Goal: Task Accomplishment & Management: Manage account settings

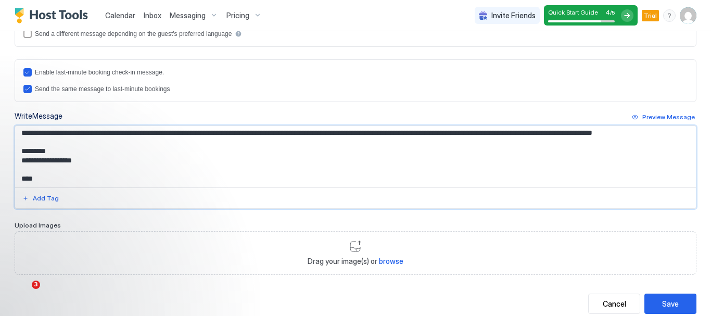
scroll to position [29, 0]
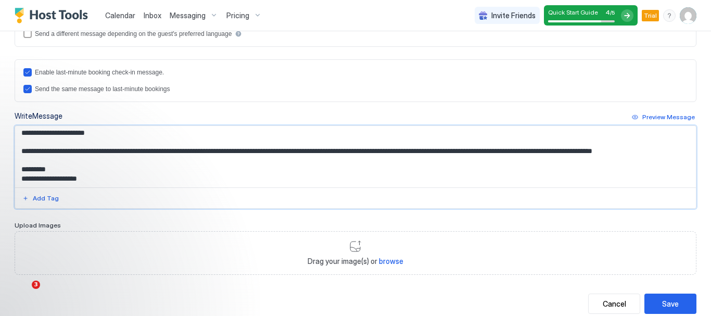
click at [24, 177] on textarea "**********" at bounding box center [351, 156] width 673 height 61
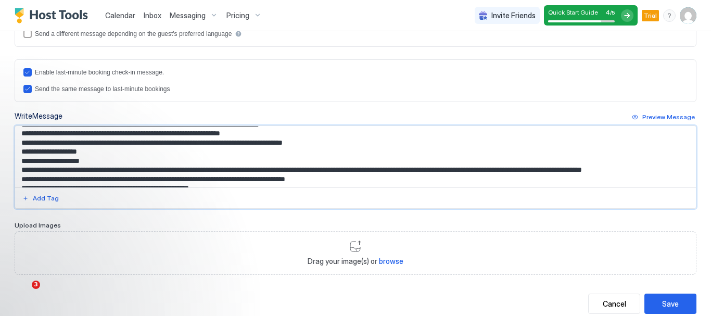
scroll to position [95, 0]
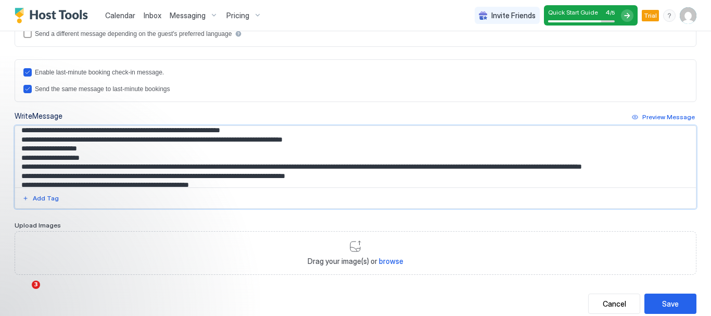
click at [22, 166] on textarea "Input Field" at bounding box center [351, 156] width 673 height 61
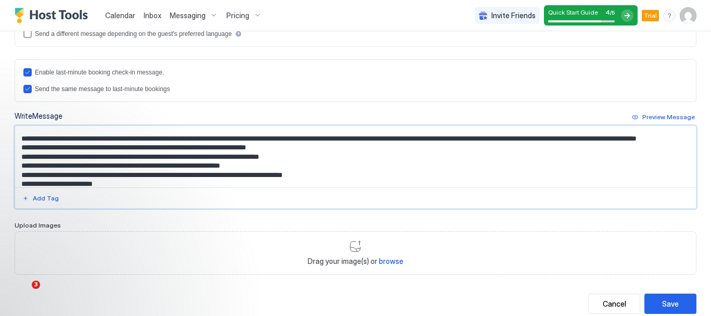
scroll to position [63, 0]
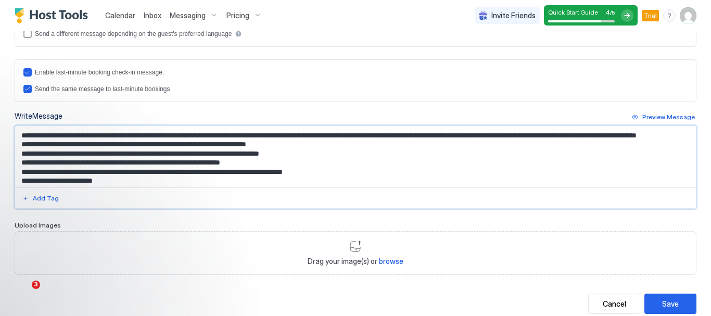
click at [130, 155] on textarea "Input Field" at bounding box center [351, 156] width 673 height 61
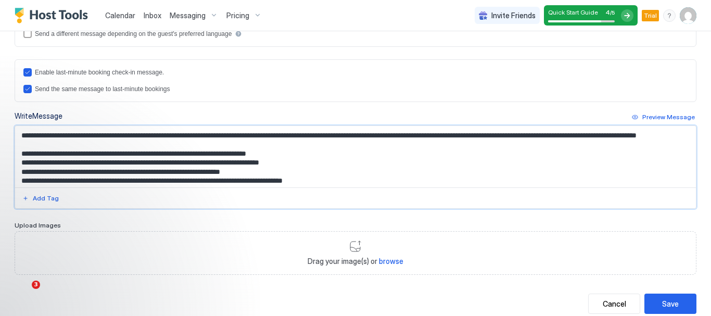
click at [293, 172] on textarea "Input Field" at bounding box center [351, 156] width 673 height 61
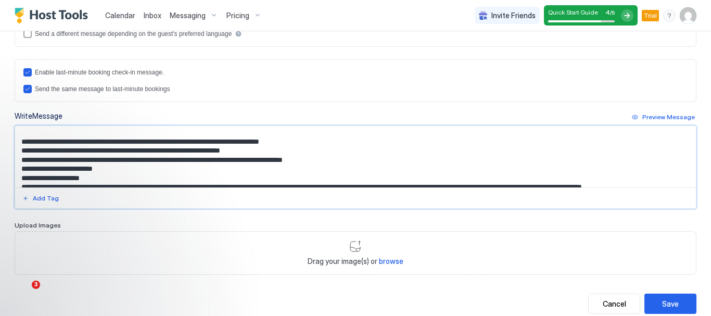
scroll to position [84, 0]
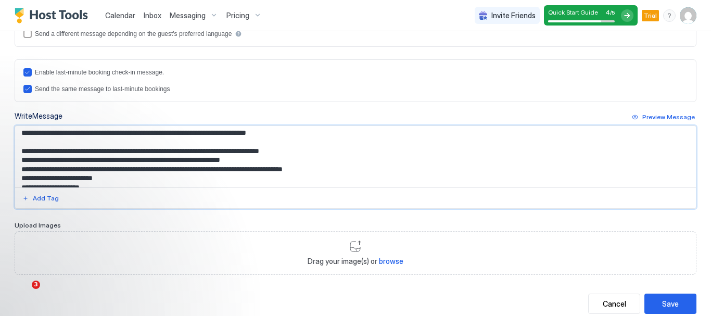
click at [261, 179] on textarea "Input Field" at bounding box center [351, 156] width 673 height 61
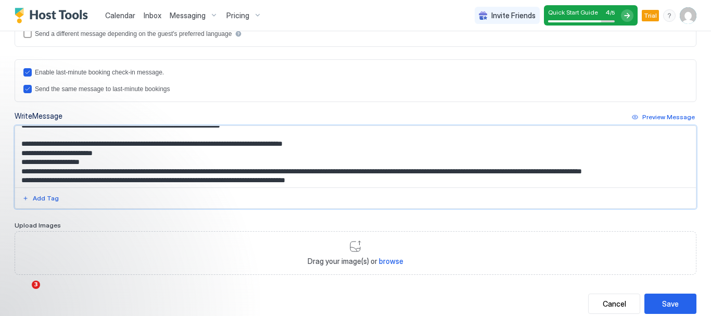
scroll to position [130, 0]
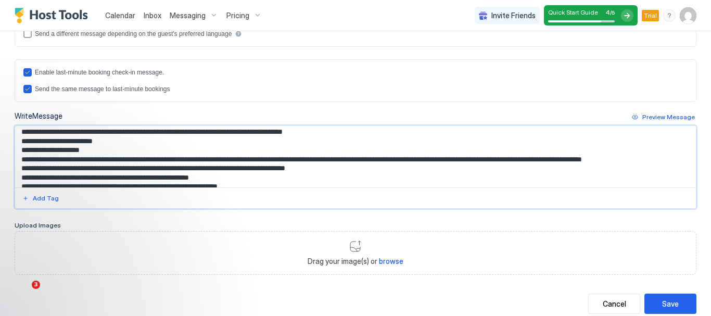
click at [329, 151] on textarea "Input Field" at bounding box center [351, 156] width 673 height 61
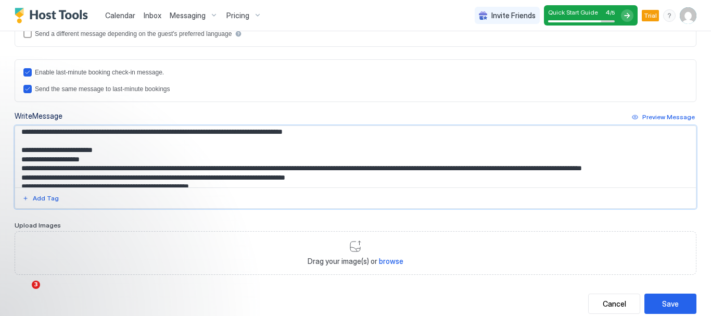
click at [60, 169] on textarea "Input Field" at bounding box center [351, 156] width 673 height 61
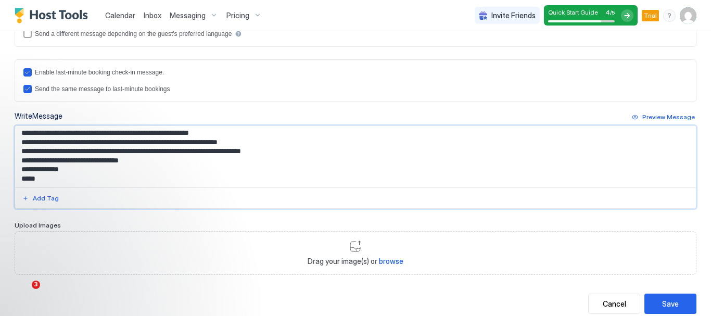
scroll to position [192, 0]
drag, startPoint x: 35, startPoint y: 163, endPoint x: 248, endPoint y: 163, distance: 213.3
click at [248, 163] on textarea "Input Field" at bounding box center [351, 156] width 673 height 61
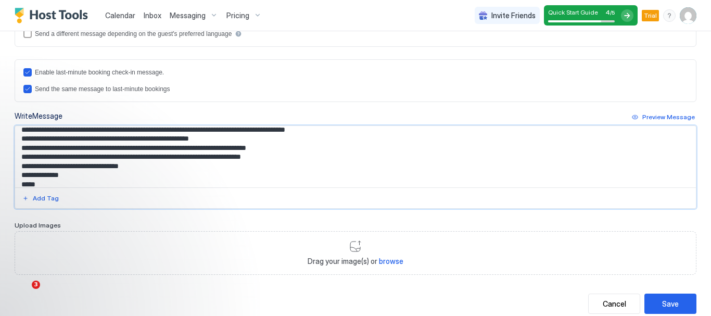
scroll to position [175, 0]
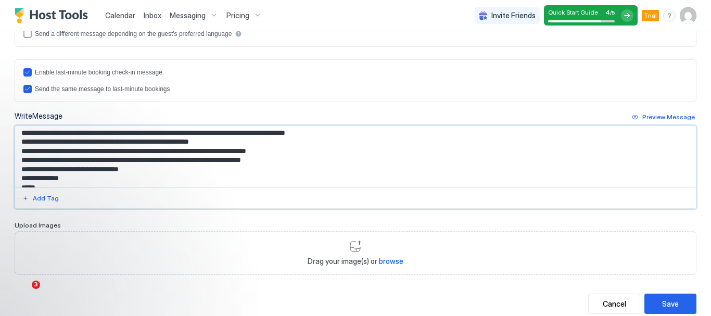
click at [84, 143] on textarea "Input Field" at bounding box center [351, 156] width 673 height 61
drag, startPoint x: 79, startPoint y: 143, endPoint x: 122, endPoint y: 143, distance: 43.2
click at [122, 143] on textarea "Input Field" at bounding box center [351, 156] width 673 height 61
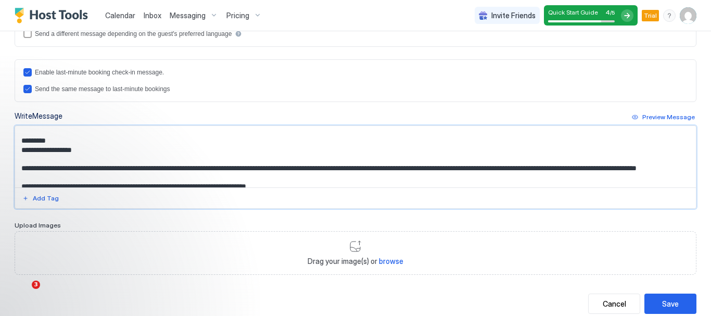
scroll to position [0, 0]
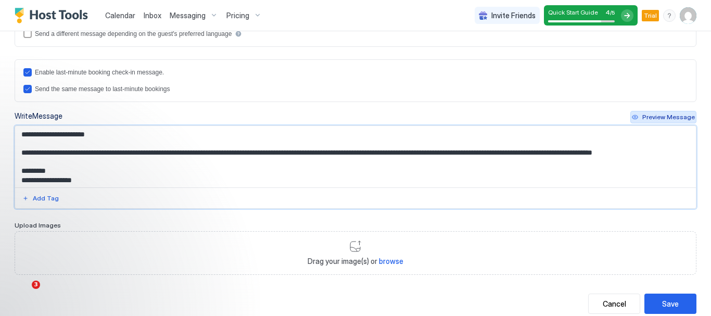
click at [661, 117] on div "Preview Message" at bounding box center [668, 116] width 53 height 9
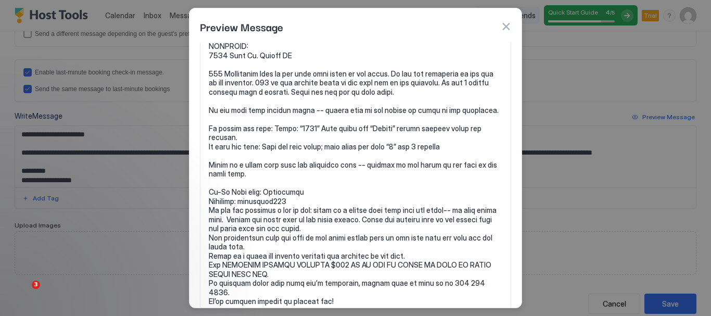
scroll to position [69, 0]
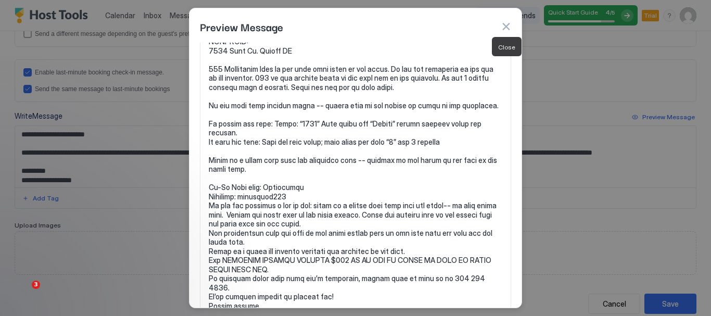
click at [506, 27] on button "button" at bounding box center [505, 26] width 10 height 10
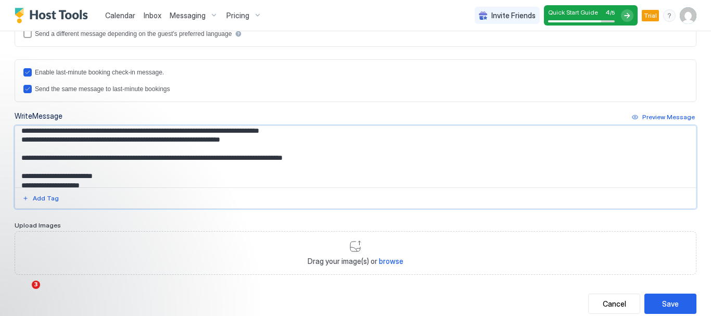
scroll to position [132, 0]
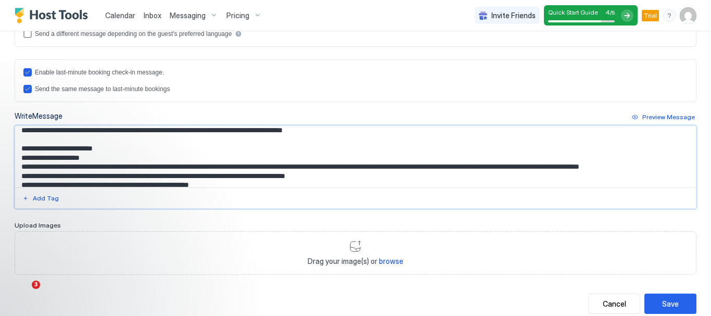
click at [105, 175] on textarea "Input Field" at bounding box center [351, 156] width 673 height 61
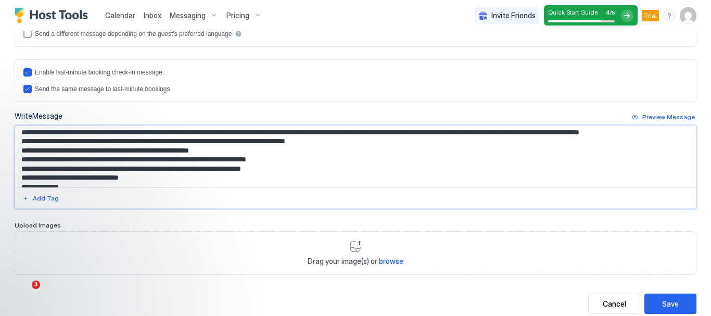
scroll to position [196, 0]
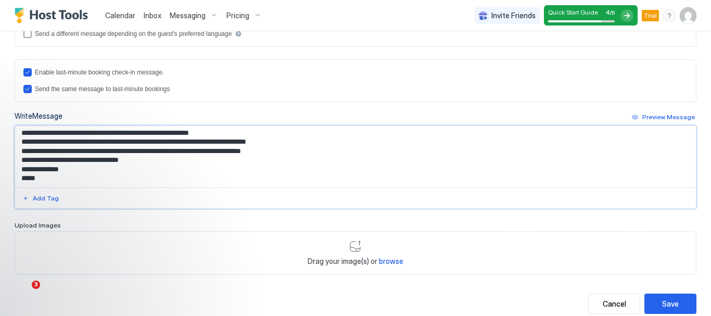
click at [357, 165] on textarea "Input Field" at bounding box center [351, 156] width 673 height 61
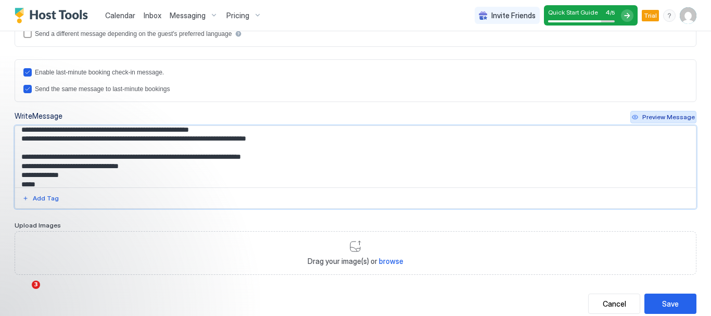
type textarea "**********"
click at [657, 114] on div "Preview Message" at bounding box center [668, 116] width 53 height 9
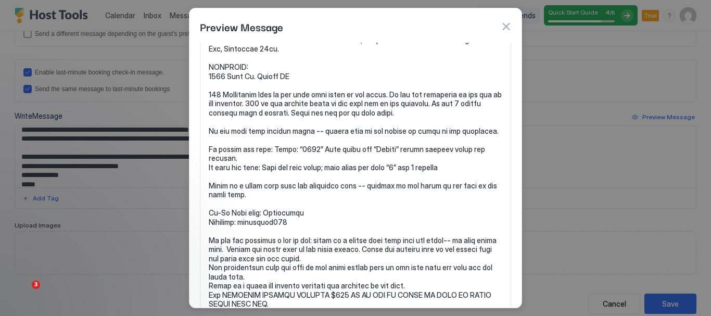
scroll to position [0, 0]
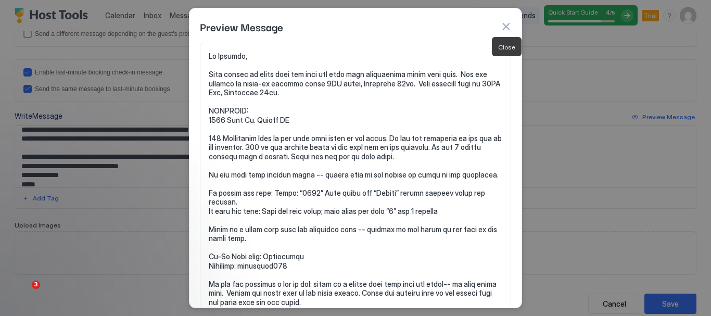
click at [505, 23] on button "button" at bounding box center [505, 26] width 10 height 10
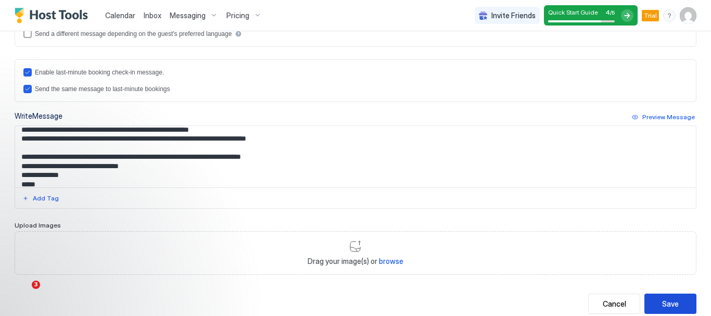
click at [667, 302] on div "Save" at bounding box center [670, 303] width 17 height 11
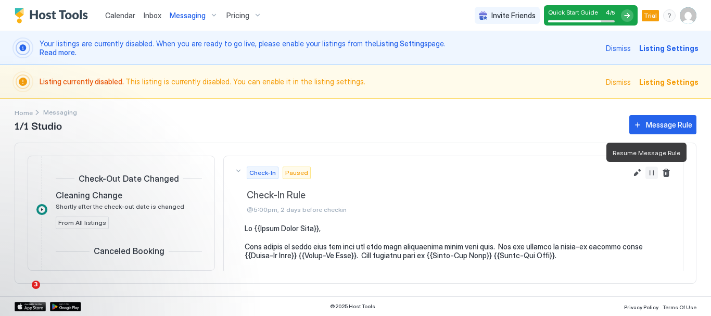
click at [645, 172] on button "Resume Message Rule" at bounding box center [651, 172] width 12 height 12
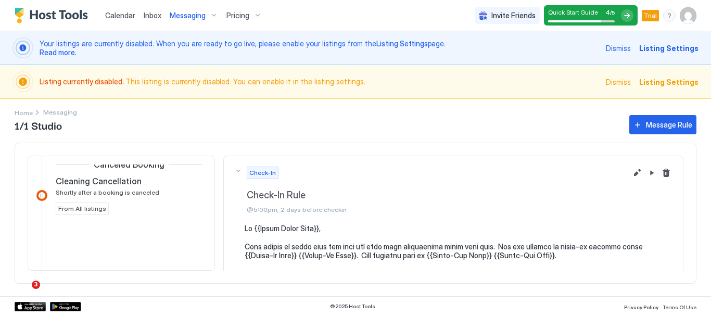
scroll to position [909, 0]
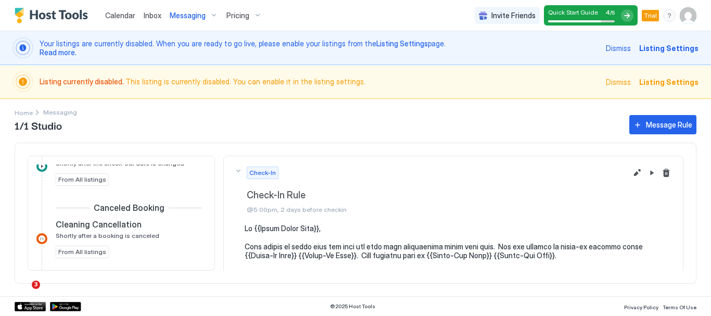
click at [39, 239] on div at bounding box center [41, 238] width 11 height 11
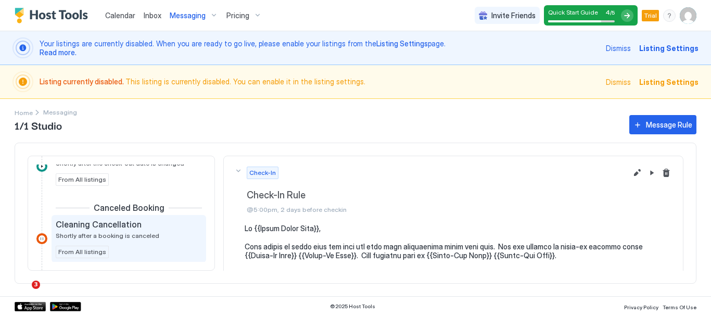
click at [95, 236] on span "Shortly after a booking is canceled" at bounding box center [108, 236] width 104 height 8
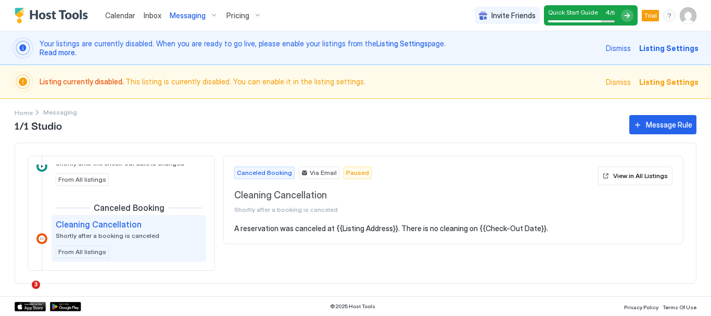
click at [710, 188] on div "Home Messaging 1/1 Studio Message Rule Inquiry Inquiry Response Rule 10 minutes…" at bounding box center [355, 197] width 711 height 197
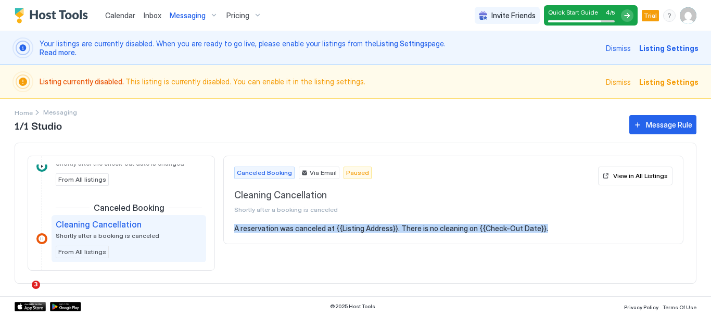
click at [710, 188] on div "Home Messaging 1/1 Studio Message Rule Inquiry Inquiry Response Rule 10 minutes…" at bounding box center [355, 197] width 711 height 197
click at [619, 229] on pre "A reservation was canceled at {{Listing Address}}. There is no cleaning on {{Ch…" at bounding box center [453, 228] width 438 height 9
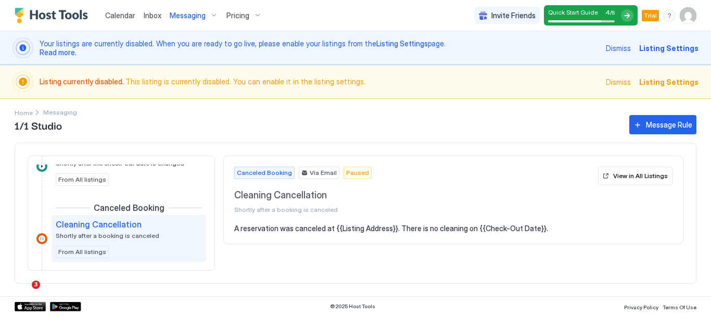
click at [350, 172] on span "Paused" at bounding box center [357, 172] width 23 height 9
click at [638, 180] on div "View in All Listings" at bounding box center [640, 175] width 55 height 9
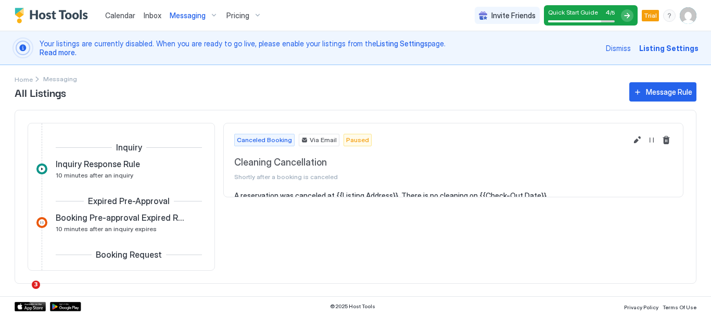
scroll to position [585, 0]
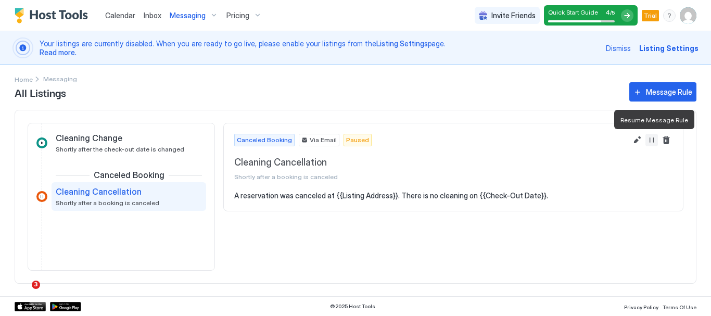
click at [648, 141] on button "Resume Message Rule" at bounding box center [651, 140] width 12 height 12
click at [649, 141] on button "Resume Message Rule" at bounding box center [651, 140] width 12 height 12
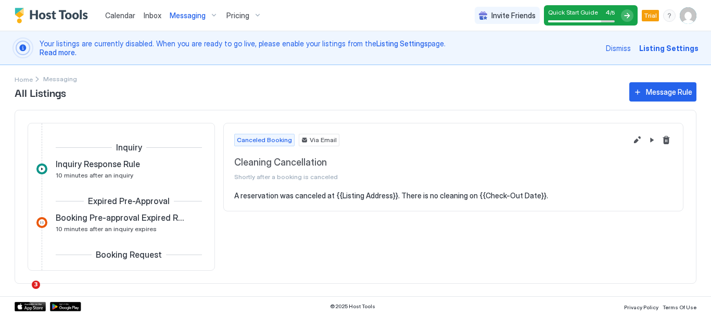
click at [185, 14] on span "Messaging" at bounding box center [188, 15] width 36 height 9
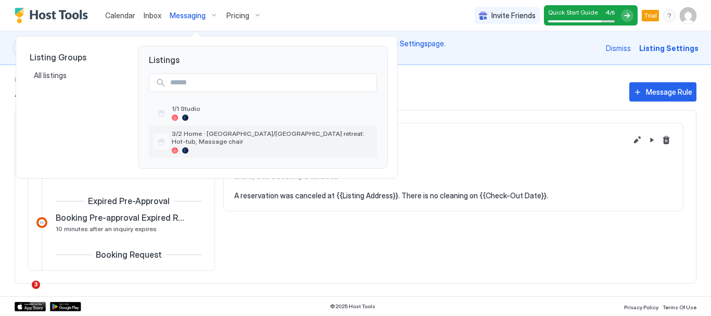
click at [185, 134] on span "3/2 Home · Chapel Hill/Durham retreat: Hot-tub, Massage chair" at bounding box center [272, 138] width 201 height 16
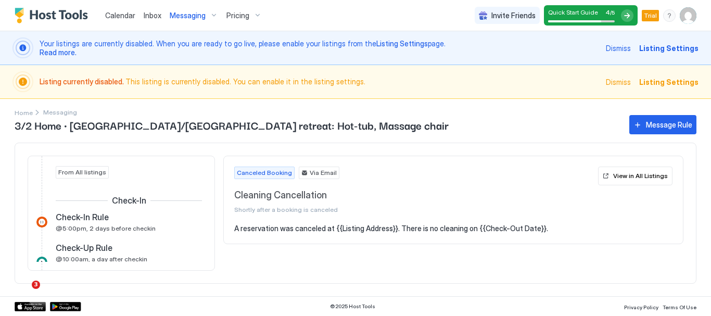
scroll to position [375, 0]
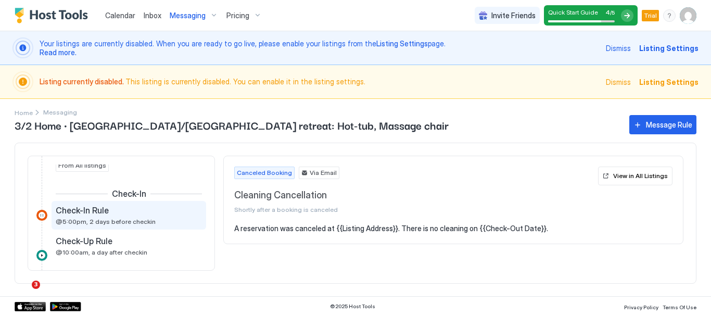
click at [112, 222] on span "@5:00pm, 2 days before checkin" at bounding box center [106, 221] width 100 height 8
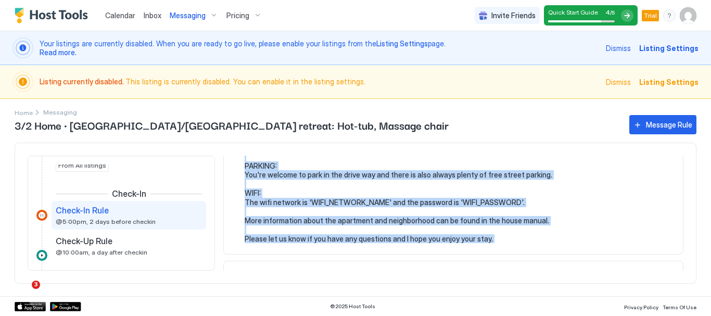
scroll to position [230, 0]
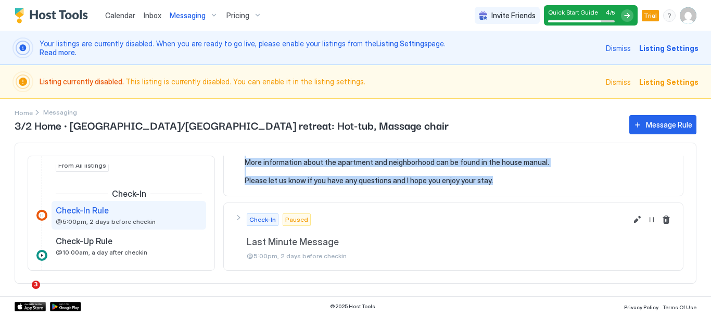
drag, startPoint x: 245, startPoint y: 165, endPoint x: 517, endPoint y: 176, distance: 271.8
click at [517, 176] on pre "Hi {{Guest First Name}}, Just wanted to touch base and give you some more infor…" at bounding box center [459, 89] width 428 height 191
drag, startPoint x: 406, startPoint y: 169, endPoint x: 382, endPoint y: 179, distance: 26.8
click at [382, 179] on pre "Hi {{Guest First Name}}, Just wanted to touch base and give you some more infor…" at bounding box center [459, 89] width 428 height 191
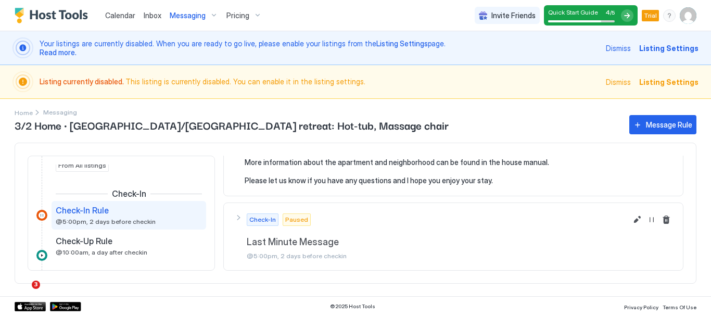
click at [488, 178] on pre "Hi {{Guest First Name}}, Just wanted to touch base and give you some more infor…" at bounding box center [459, 89] width 428 height 191
click at [487, 181] on pre "Hi {{Guest First Name}}, Just wanted to touch base and give you some more infor…" at bounding box center [459, 89] width 428 height 191
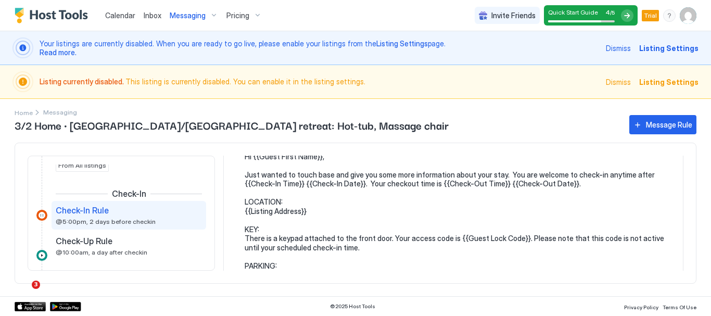
scroll to position [103, 0]
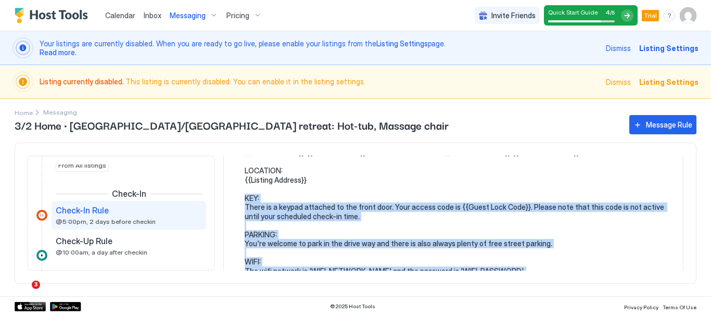
drag, startPoint x: 487, startPoint y: 181, endPoint x: 244, endPoint y: 196, distance: 243.9
click at [244, 196] on div "Hi {{Guest First Name}}, Just wanted to touch base and give you some more infor…" at bounding box center [453, 216] width 438 height 191
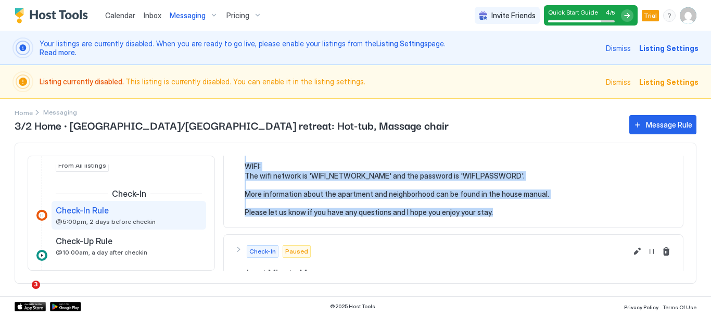
scroll to position [213, 0]
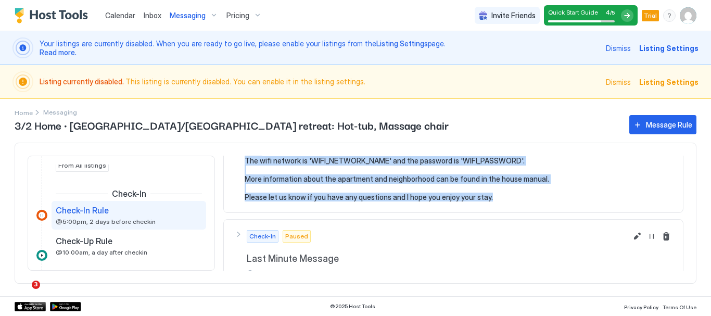
click at [501, 190] on pre "Hi {{Guest First Name}}, Just wanted to touch base and give you some more infor…" at bounding box center [459, 105] width 428 height 191
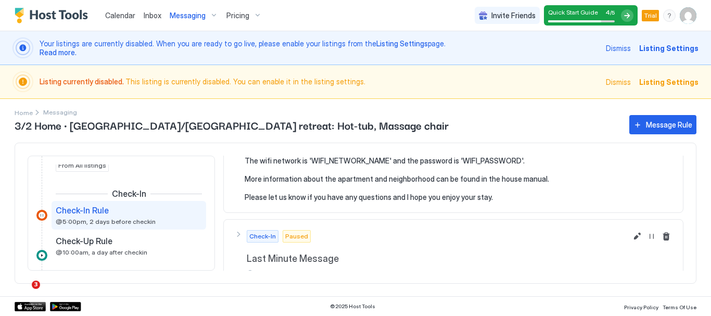
click at [501, 190] on pre "Hi {{Guest First Name}}, Just wanted to touch base and give you some more infor…" at bounding box center [459, 105] width 428 height 191
click at [485, 195] on pre "Hi {{Guest First Name}}, Just wanted to touch base and give you some more infor…" at bounding box center [459, 105] width 428 height 191
click at [489, 197] on pre "Hi {{Guest First Name}}, Just wanted to touch base and give you some more infor…" at bounding box center [459, 105] width 428 height 191
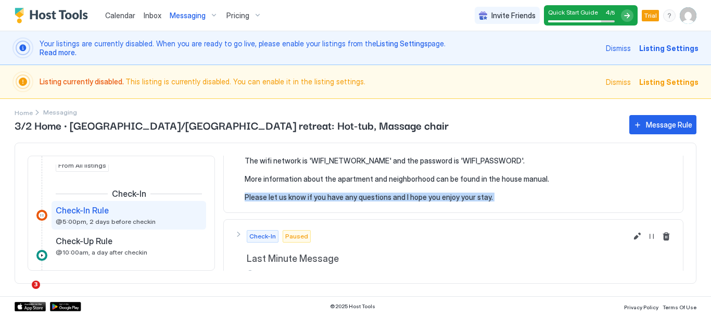
click at [489, 197] on pre "Hi {{Guest First Name}}, Just wanted to touch base and give you some more infor…" at bounding box center [459, 105] width 428 height 191
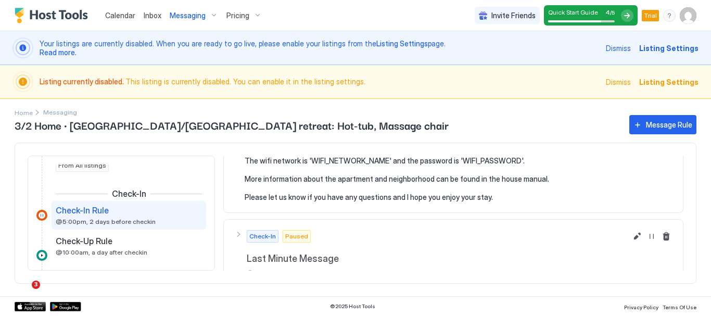
click at [487, 196] on pre "Hi {{Guest First Name}}, Just wanted to touch base and give you some more infor…" at bounding box center [459, 105] width 428 height 191
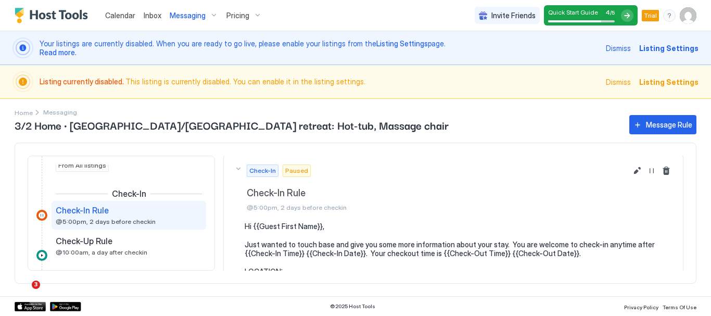
scroll to position [0, 0]
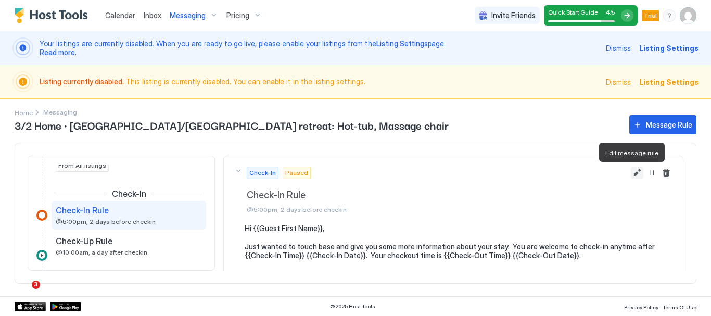
click at [631, 172] on button "Edit message rule" at bounding box center [637, 172] width 12 height 12
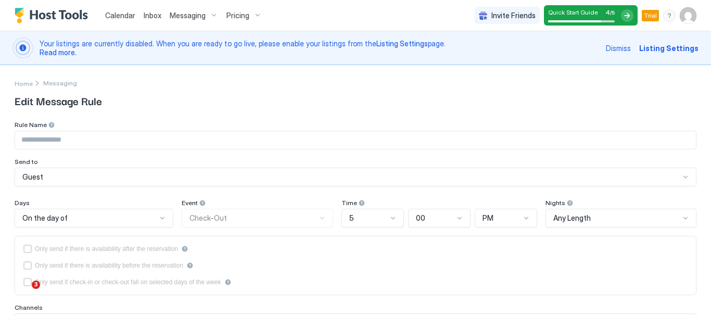
type input "**********"
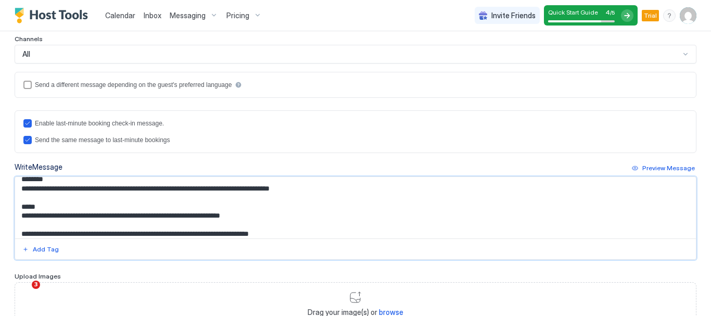
scroll to position [129, 0]
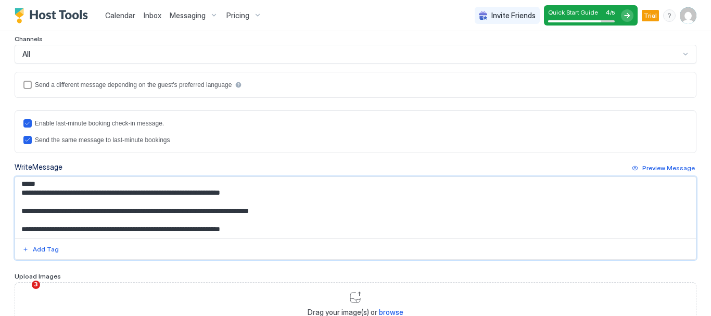
drag, startPoint x: 20, startPoint y: 189, endPoint x: 276, endPoint y: 248, distance: 262.6
click at [276, 248] on div "**********" at bounding box center [356, 217] width 682 height 83
drag, startPoint x: 688, startPoint y: 231, endPoint x: 683, endPoint y: 205, distance: 26.5
click at [683, 205] on div "**********" at bounding box center [356, 217] width 682 height 83
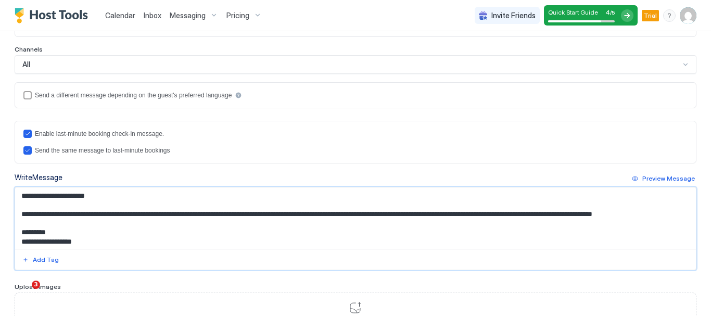
scroll to position [298, 0]
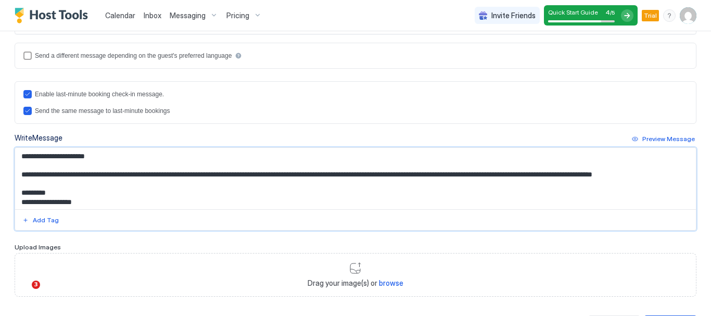
click at [108, 204] on textarea "**********" at bounding box center [351, 178] width 673 height 61
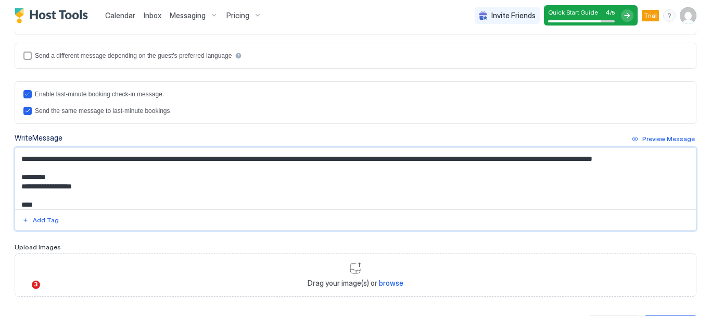
scroll to position [24, 0]
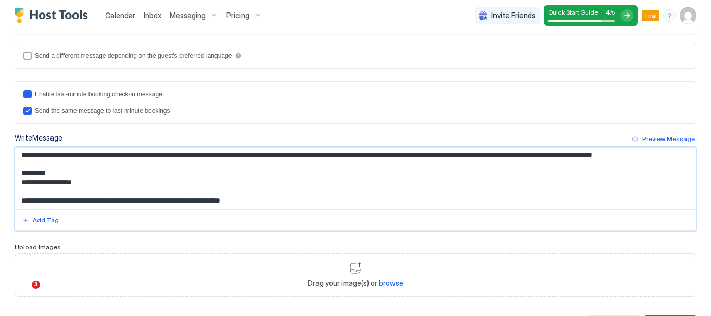
click at [145, 203] on textarea "**********" at bounding box center [351, 178] width 673 height 61
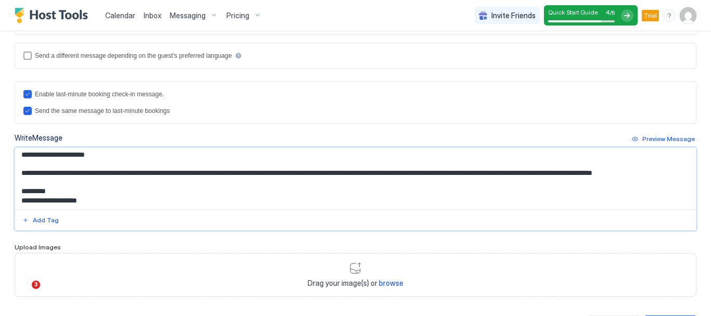
scroll to position [29, 0]
paste textarea "**********"
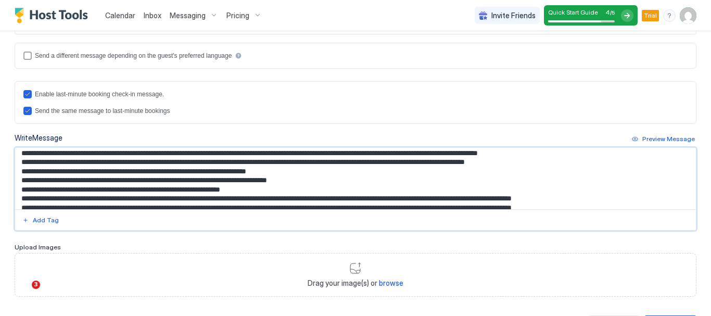
scroll to position [72, 0]
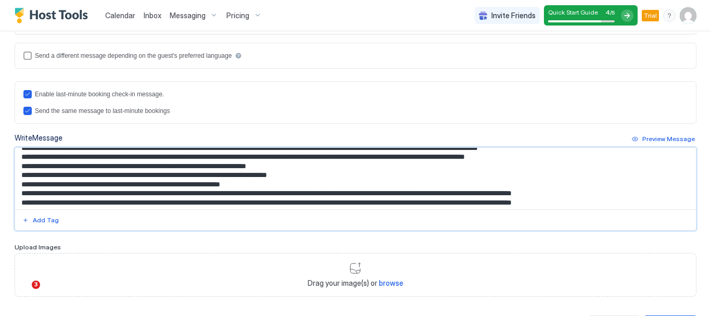
click at [555, 159] on textarea "Input Field" at bounding box center [351, 178] width 673 height 61
click at [291, 175] on textarea "Input Field" at bounding box center [351, 178] width 673 height 61
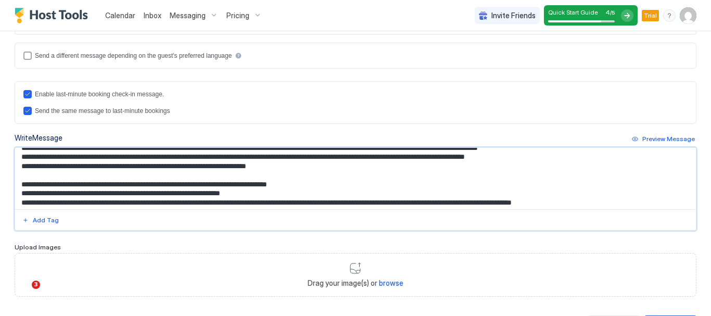
click at [265, 204] on textarea "Input Field" at bounding box center [351, 178] width 673 height 61
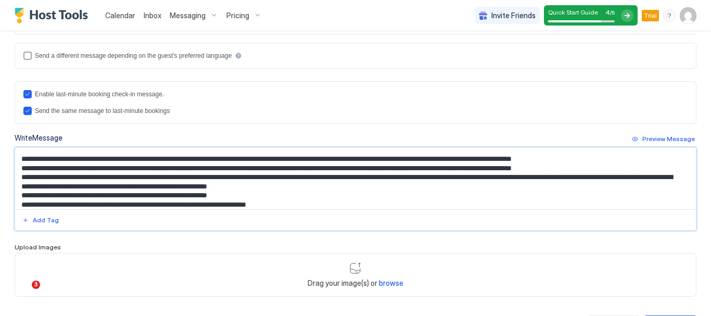
scroll to position [128, 0]
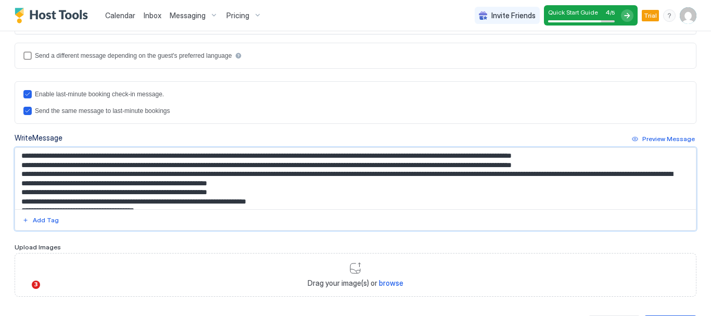
click at [342, 165] on textarea "Input Field" at bounding box center [351, 178] width 673 height 61
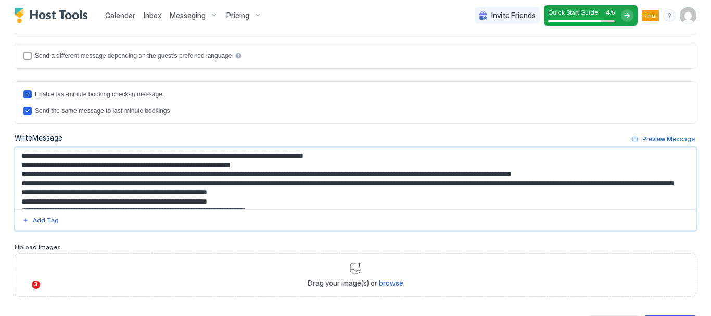
click at [333, 172] on textarea "Input Field" at bounding box center [351, 178] width 673 height 61
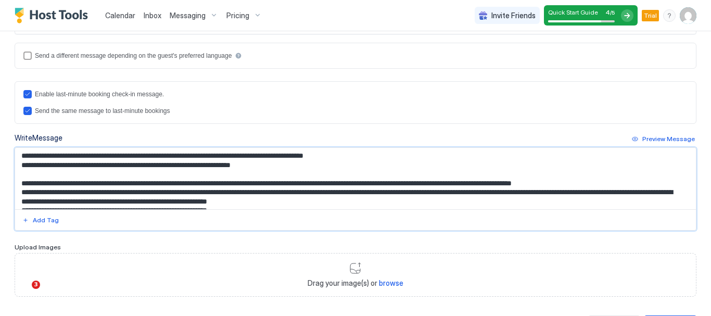
click at [356, 196] on textarea "Input Field" at bounding box center [351, 178] width 673 height 61
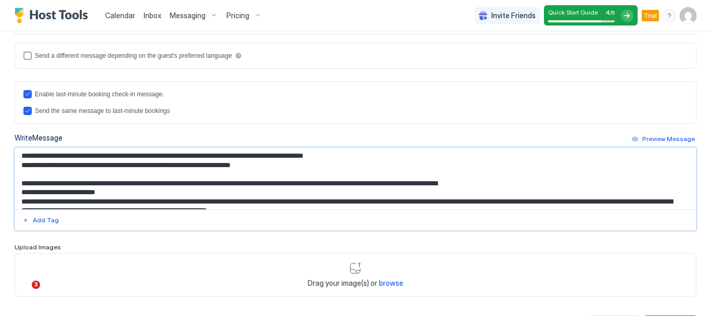
click at [331, 196] on textarea "Input Field" at bounding box center [351, 178] width 673 height 61
click at [128, 201] on textarea "Input Field" at bounding box center [351, 178] width 673 height 61
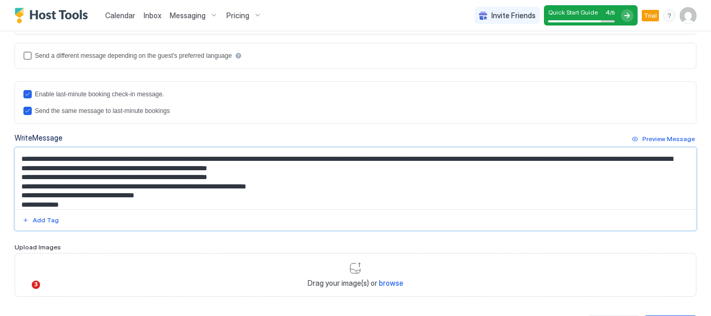
scroll to position [183, 0]
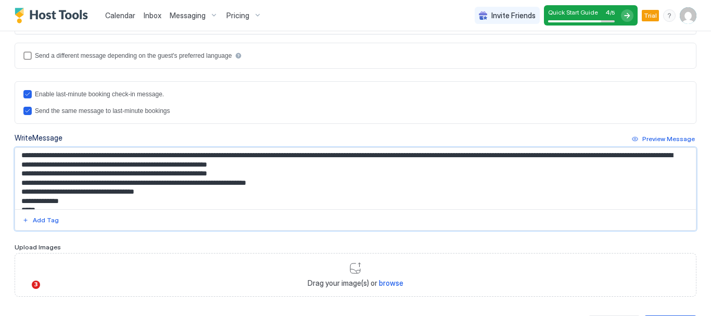
click at [375, 175] on textarea "Input Field" at bounding box center [351, 178] width 673 height 61
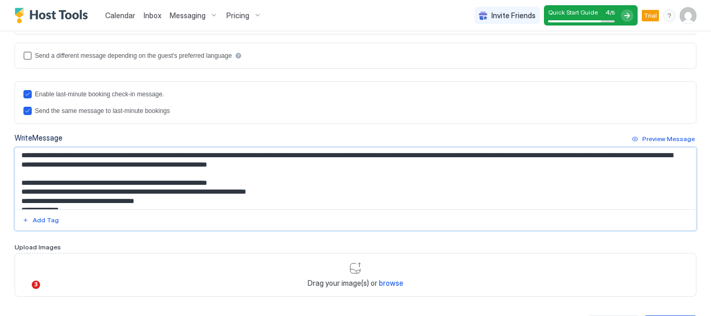
click at [308, 192] on textarea "Input Field" at bounding box center [351, 178] width 673 height 61
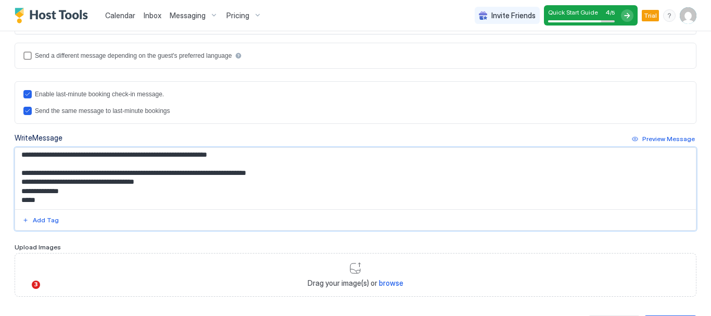
scroll to position [229, 0]
click at [286, 165] on textarea "Input Field" at bounding box center [351, 178] width 673 height 61
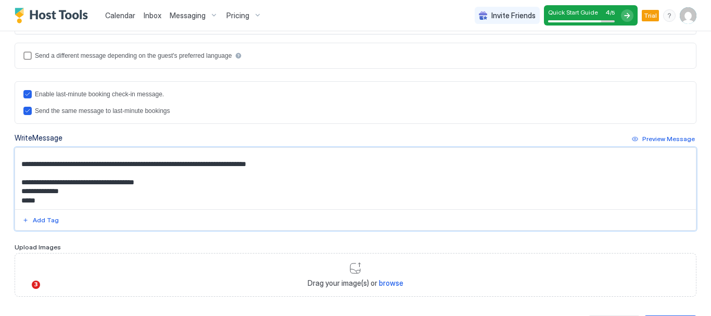
scroll to position [349, 0]
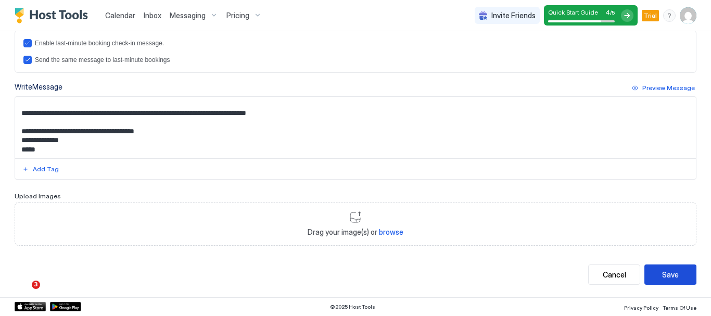
click at [662, 271] on div "Save" at bounding box center [670, 274] width 17 height 11
type textarea "**********"
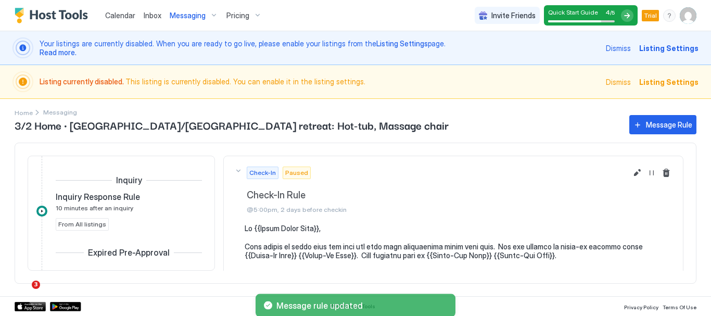
scroll to position [377, 0]
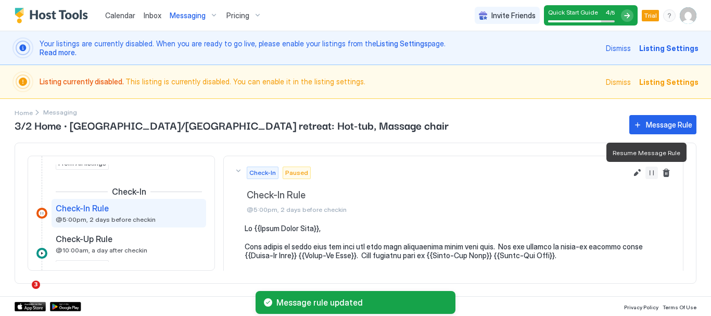
click at [645, 172] on button "Resume Message Rule" at bounding box center [651, 172] width 12 height 12
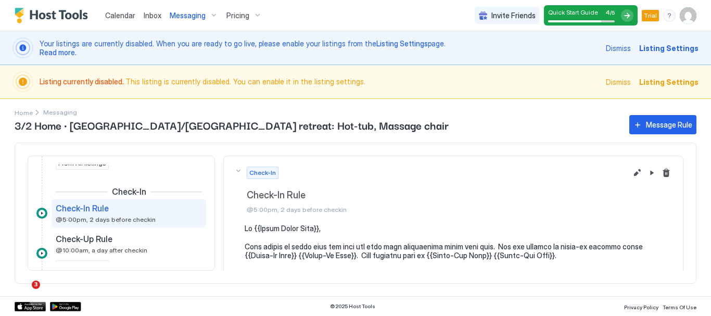
click at [185, 15] on span "Messaging" at bounding box center [188, 15] width 36 height 9
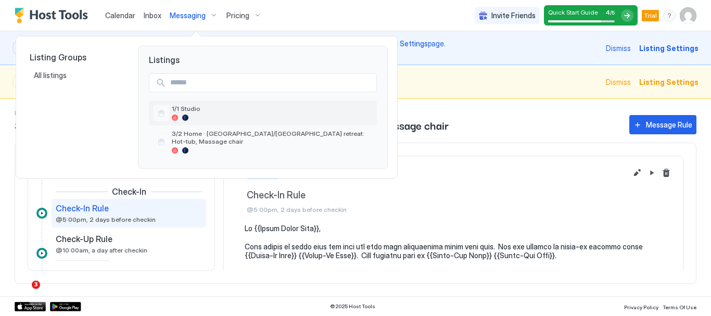
click at [191, 109] on span "1/1 Studio" at bounding box center [272, 109] width 201 height 8
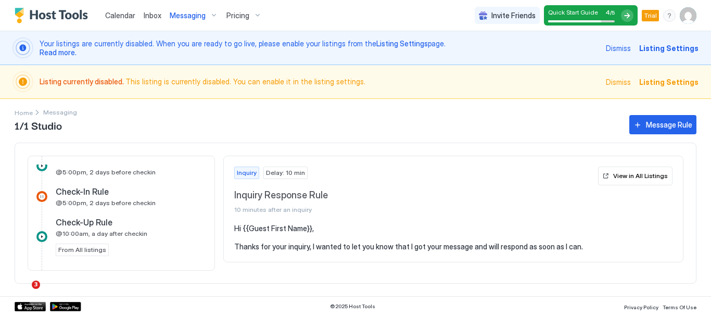
scroll to position [410, 0]
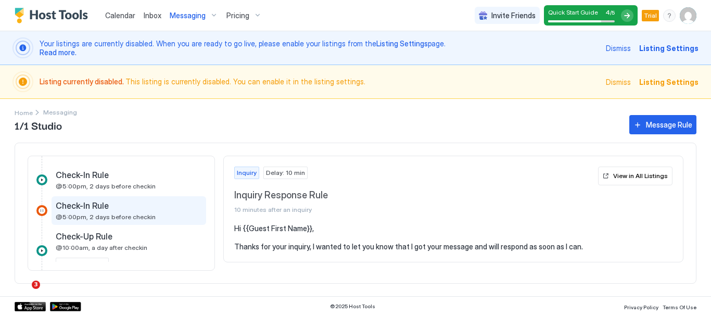
click at [123, 215] on span "@5:00pm, 2 days before checkin" at bounding box center [106, 217] width 100 height 8
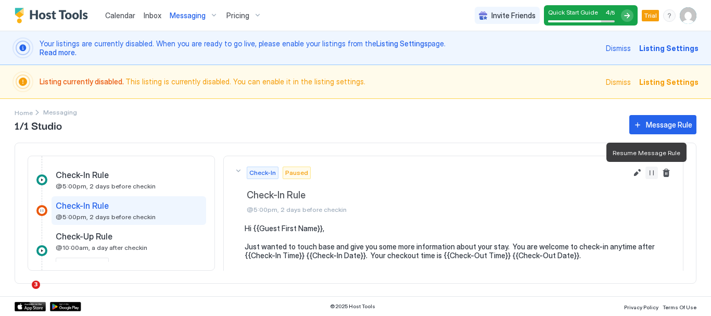
click at [645, 174] on button "Resume Message Rule" at bounding box center [651, 172] width 12 height 12
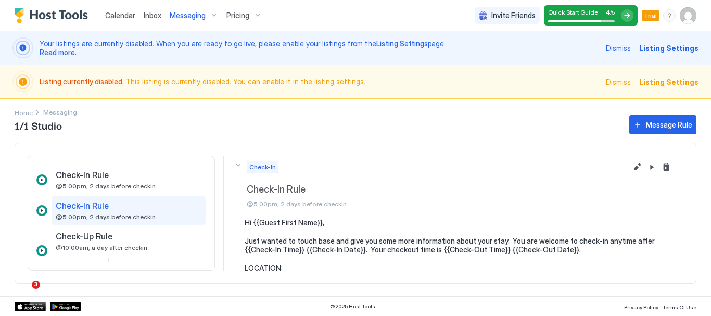
scroll to position [4, 0]
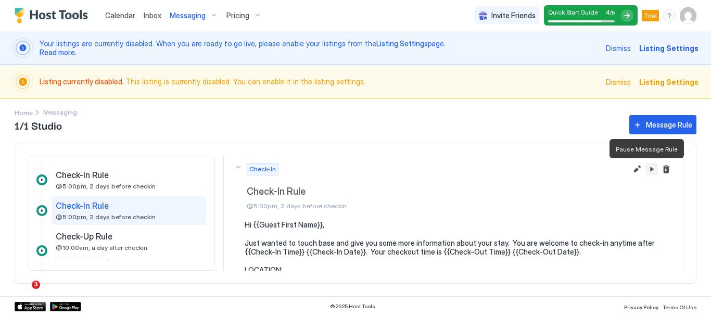
click at [645, 169] on button "Pause Message Rule" at bounding box center [651, 169] width 12 height 12
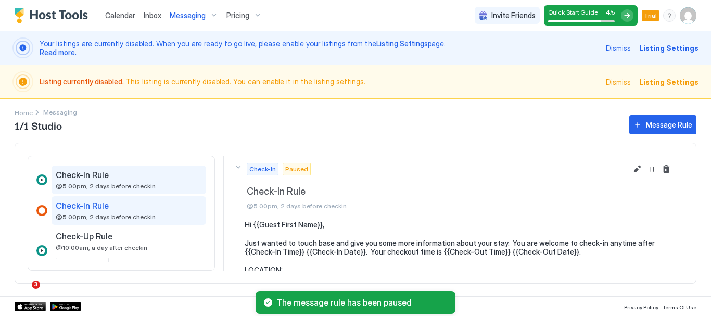
click at [97, 182] on span "@5:00pm, 2 days before checkin" at bounding box center [106, 186] width 100 height 8
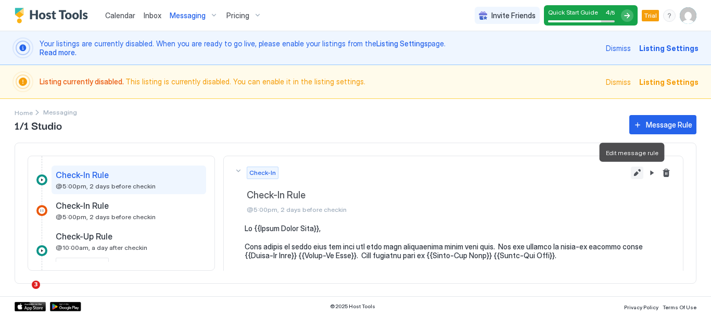
click at [631, 174] on button "Edit message rule" at bounding box center [637, 172] width 12 height 12
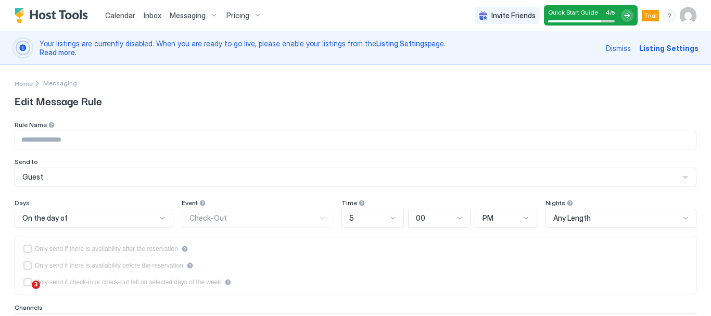
type input "**********"
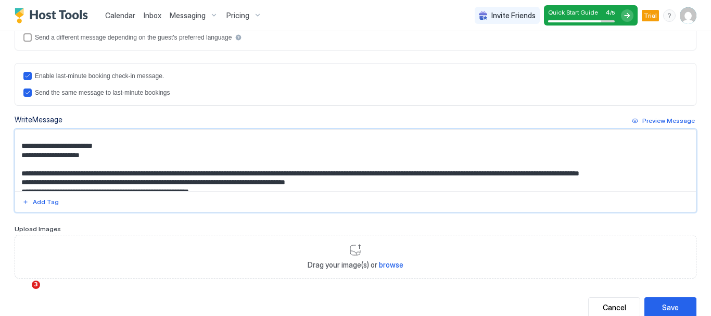
scroll to position [145, 0]
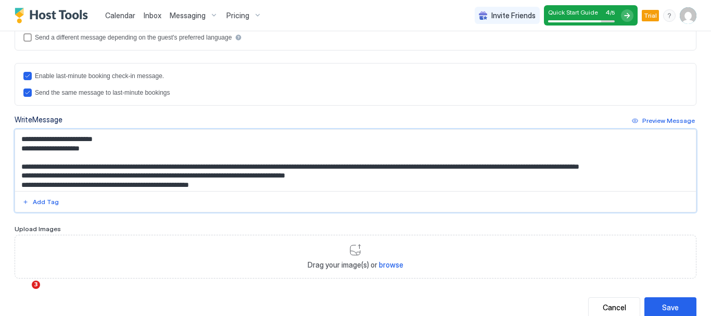
click at [20, 168] on textarea "Input Field" at bounding box center [351, 160] width 673 height 61
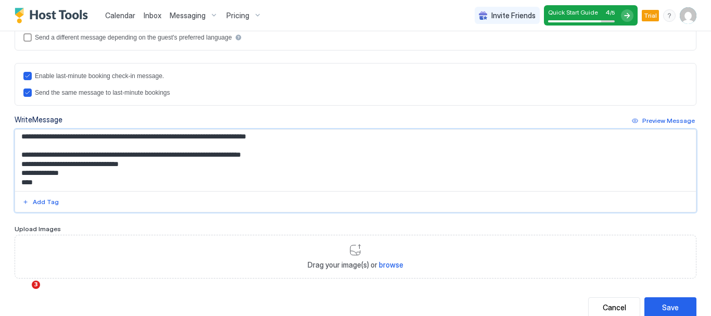
scroll to position [229, 0]
type textarea "**********"
click at [662, 303] on div "Save" at bounding box center [670, 307] width 17 height 11
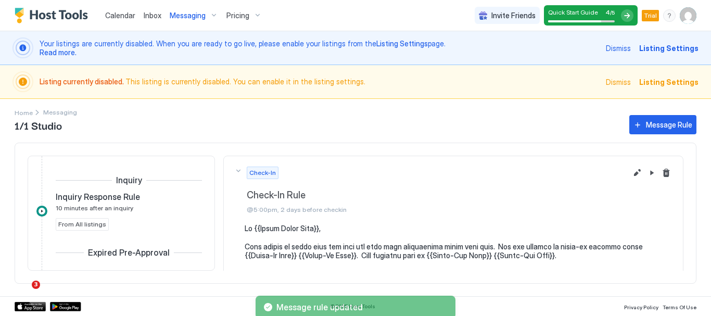
scroll to position [377, 0]
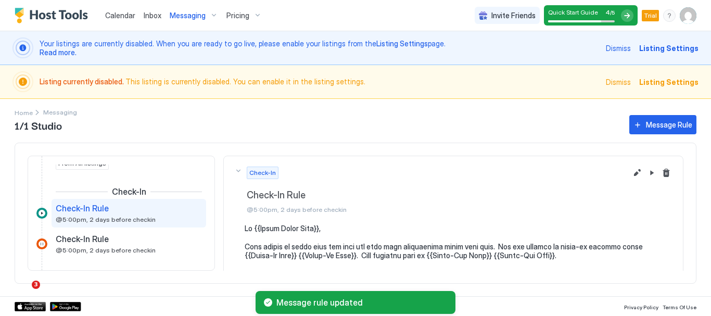
click at [182, 13] on span "Messaging" at bounding box center [188, 15] width 36 height 9
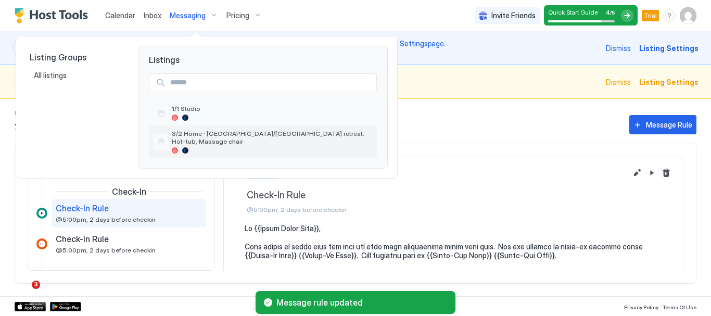
click at [200, 137] on span "3/2 Home · Chapel Hill/Durham retreat: Hot-tub, Massage chair" at bounding box center [272, 138] width 201 height 16
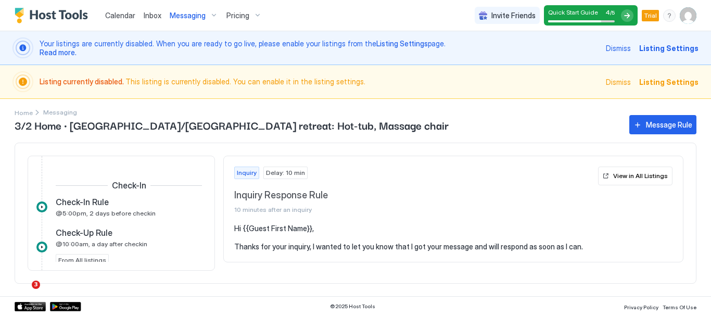
scroll to position [390, 0]
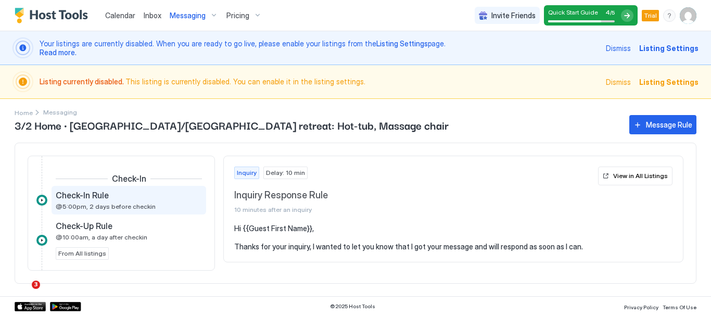
click at [104, 200] on span "Check-In Rule" at bounding box center [82, 195] width 53 height 10
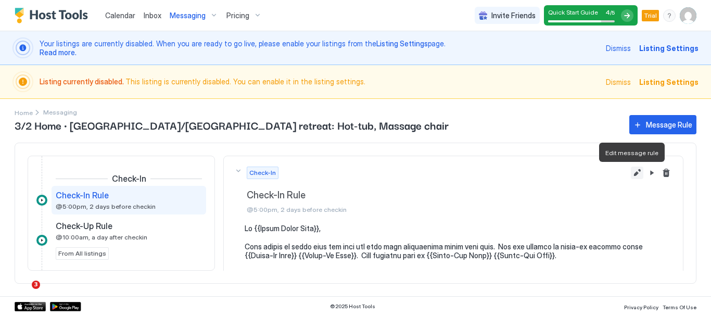
click at [631, 171] on button "Edit message rule" at bounding box center [637, 172] width 12 height 12
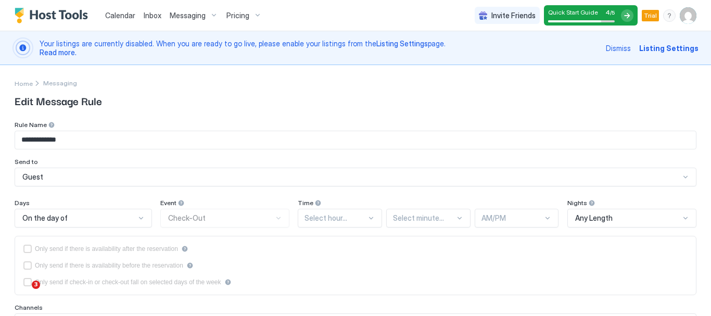
type textarea "**********"
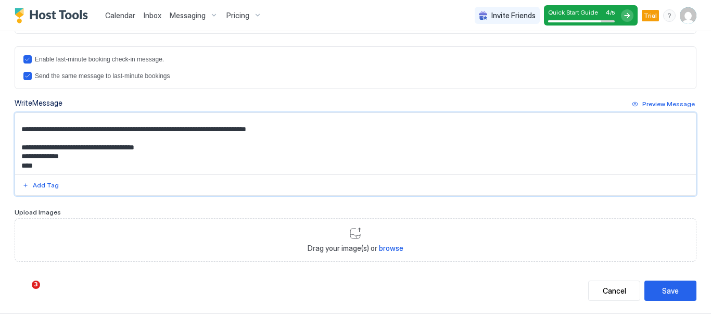
scroll to position [349, 0]
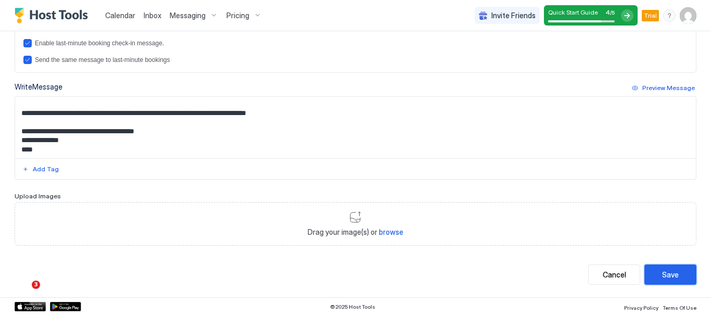
click at [662, 272] on div "Save" at bounding box center [670, 274] width 17 height 11
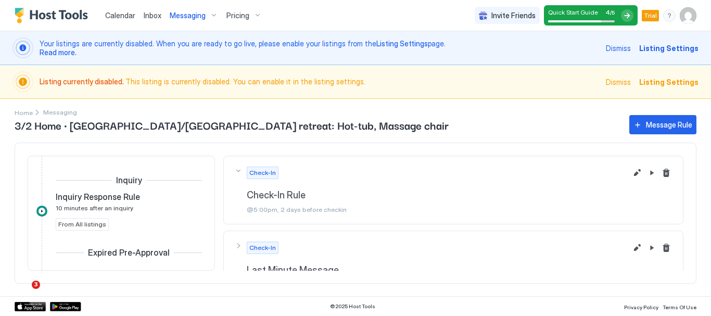
scroll to position [377, 0]
